Goal: Task Accomplishment & Management: Manage account settings

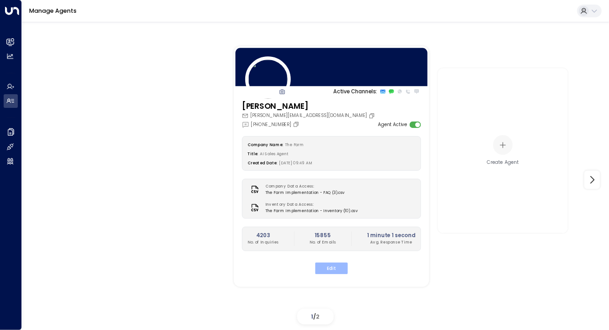
click at [333, 272] on button "Edit" at bounding box center [331, 268] width 32 height 12
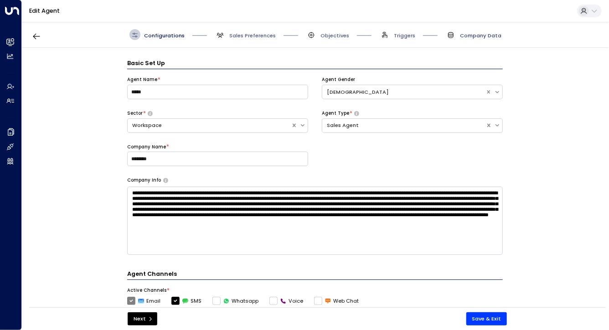
click at [462, 34] on span "Company Data" at bounding box center [480, 35] width 41 height 7
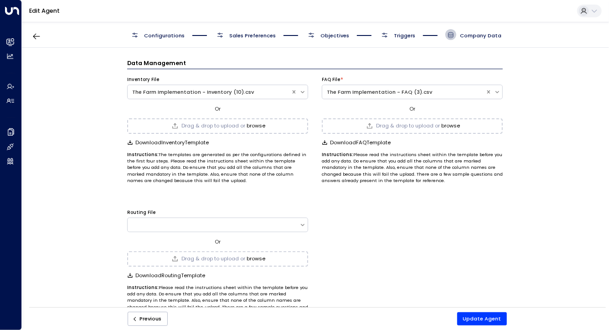
click at [256, 123] on button "browse" at bounding box center [256, 126] width 19 height 6
click at [477, 319] on button "Update Agent" at bounding box center [482, 319] width 50 height 13
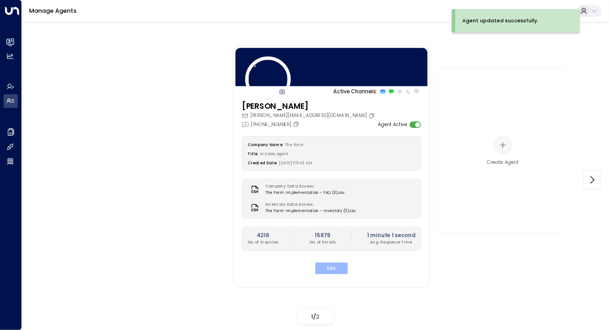
click at [332, 267] on button "Edit" at bounding box center [331, 268] width 32 height 12
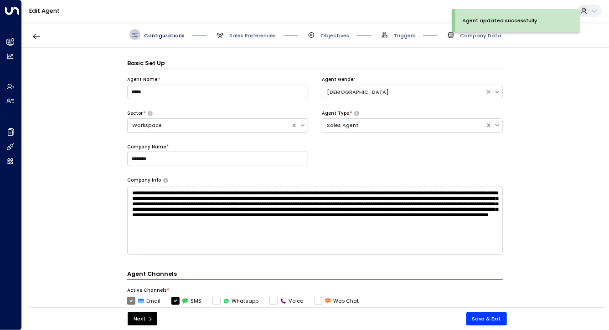
scroll to position [11, 0]
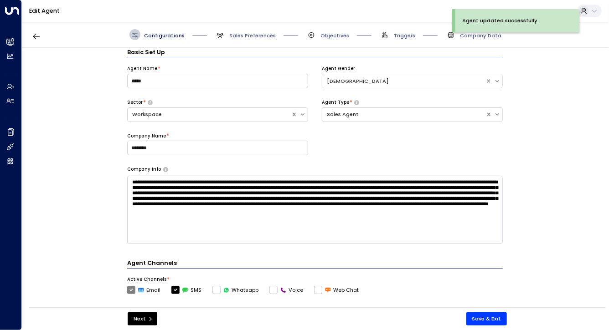
click at [453, 38] on div "Agent updated successfully." at bounding box center [515, 24] width 128 height 30
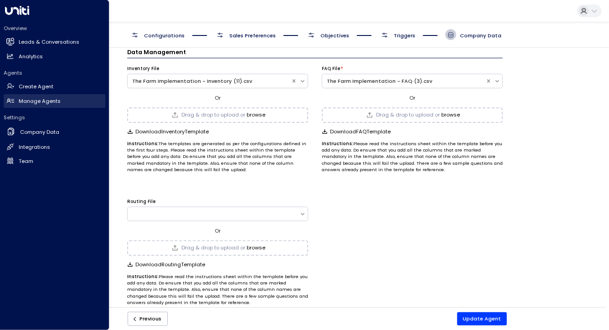
click at [19, 103] on h2 "Manage Agents" at bounding box center [40, 101] width 42 height 8
